Goal: Task Accomplishment & Management: Manage account settings

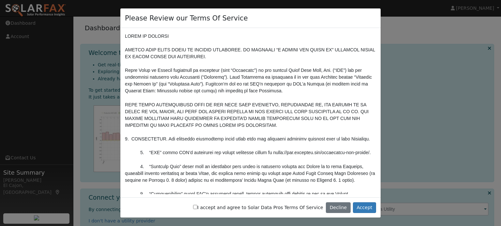
click at [197, 207] on input "I accept and agree to Solar Data Pros Terms Of Service" at bounding box center [195, 207] width 4 height 4
checkbox input "true"
click at [368, 210] on button "Accept" at bounding box center [364, 208] width 23 height 11
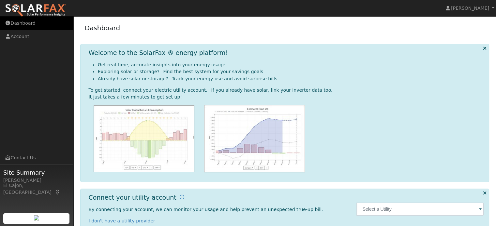
click at [23, 24] on link "Dashboard" at bounding box center [36, 23] width 73 height 13
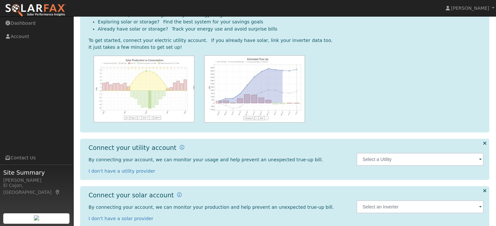
scroll to position [61, 0]
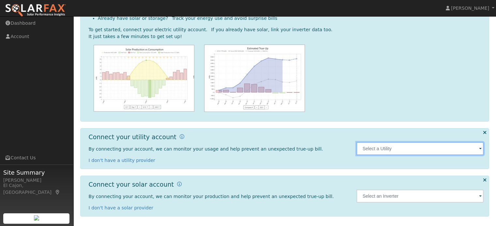
click at [428, 152] on input "text" at bounding box center [419, 148] width 127 height 13
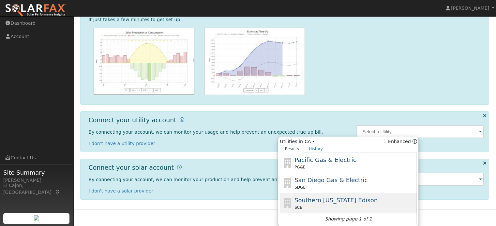
click at [336, 200] on span "Southern California Edison" at bounding box center [335, 200] width 83 height 7
type input "SCE"
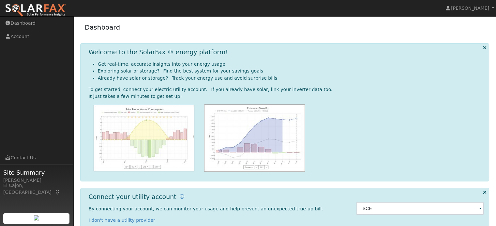
scroll to position [0, 0]
click at [492, 8] on link "Dan Vickery" at bounding box center [470, 8] width 52 height 16
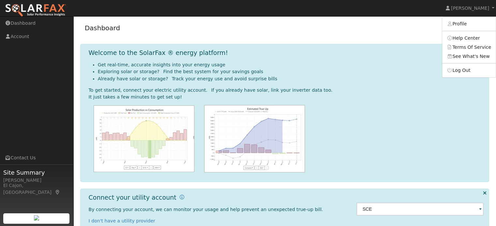
click at [392, 29] on div "Dashboard" at bounding box center [284, 30] width 409 height 20
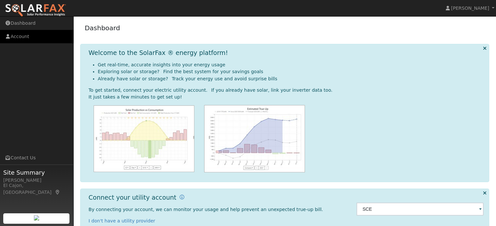
click at [21, 36] on link "Account" at bounding box center [36, 36] width 73 height 13
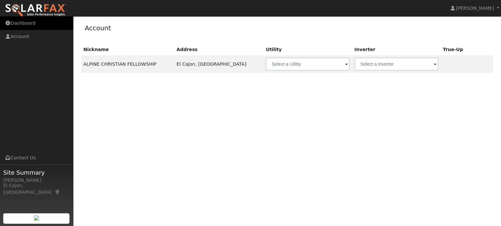
click at [21, 26] on link "Dashboard" at bounding box center [36, 23] width 73 height 13
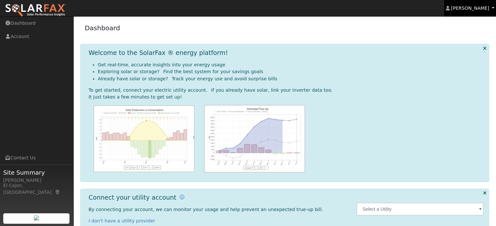
click at [491, 10] on link "[PERSON_NAME]" at bounding box center [470, 8] width 52 height 16
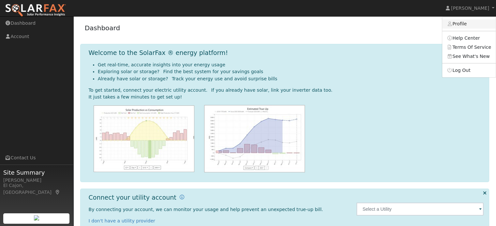
click at [471, 27] on link "Profile" at bounding box center [468, 24] width 53 height 9
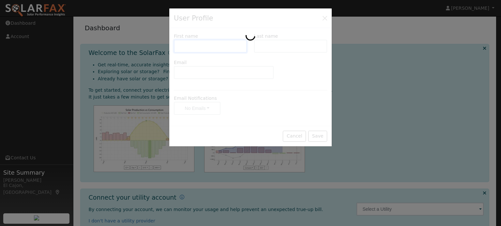
type input "Dan"
type input "Vickery"
type input "danv@mcmusinc.com"
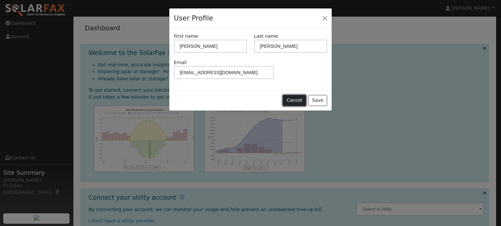
click at [299, 104] on button "Cancel" at bounding box center [294, 100] width 23 height 11
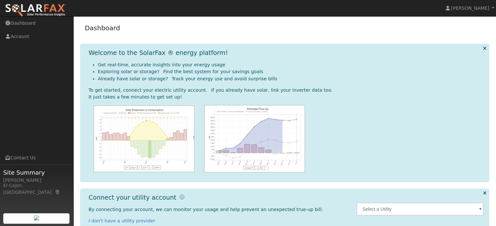
click at [39, 8] on img at bounding box center [35, 11] width 61 height 14
click at [18, 36] on link "Account" at bounding box center [36, 36] width 73 height 13
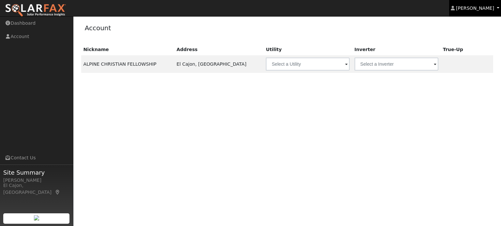
click at [497, 9] on link "[PERSON_NAME]" at bounding box center [475, 8] width 52 height 16
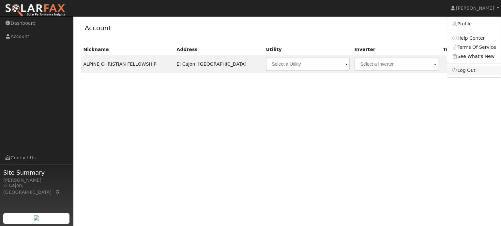
click at [464, 71] on link "Log Out" at bounding box center [473, 70] width 53 height 9
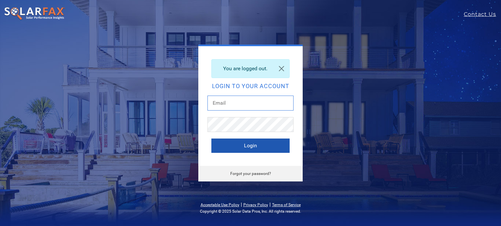
type input "[EMAIL_ADDRESS][DOMAIN_NAME]"
click at [251, 151] on button "Login" at bounding box center [250, 146] width 78 height 14
